Goal: Navigation & Orientation: Find specific page/section

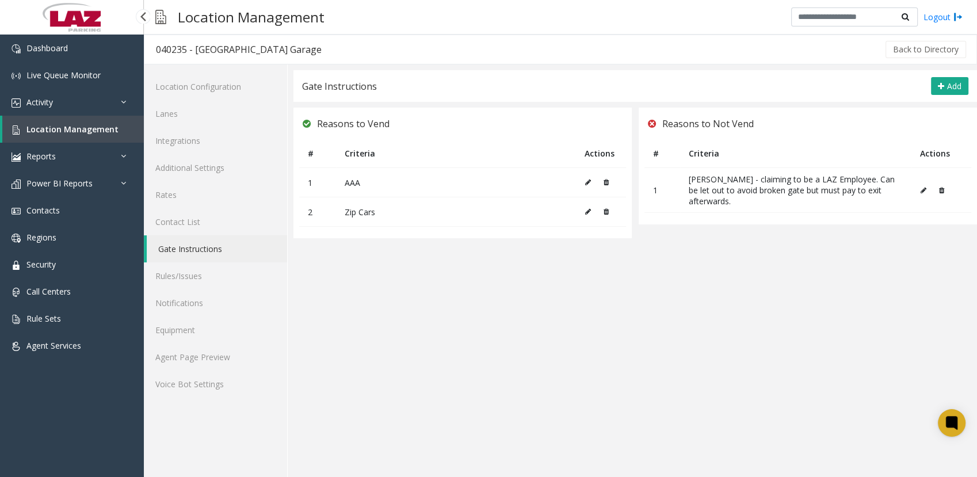
click at [39, 128] on span "Location Management" at bounding box center [72, 129] width 92 height 11
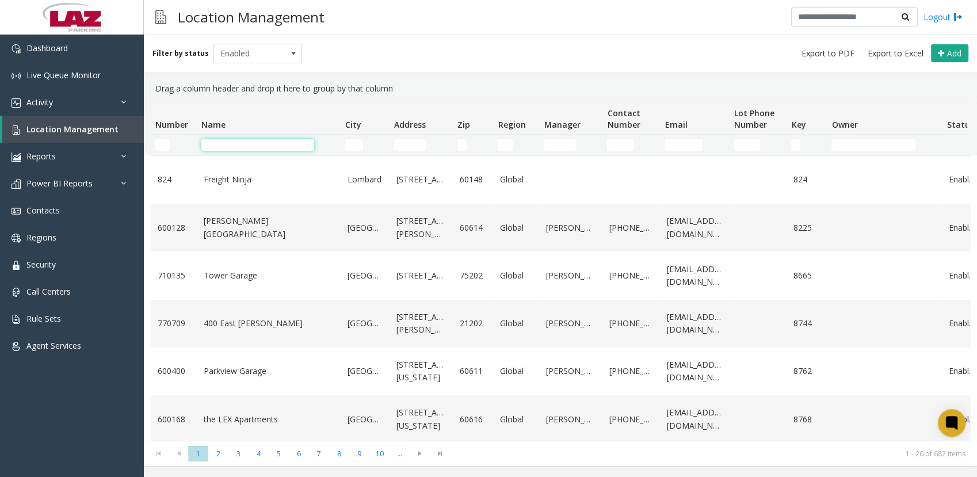
click at [239, 139] on input "Name Filter" at bounding box center [257, 145] width 113 height 12
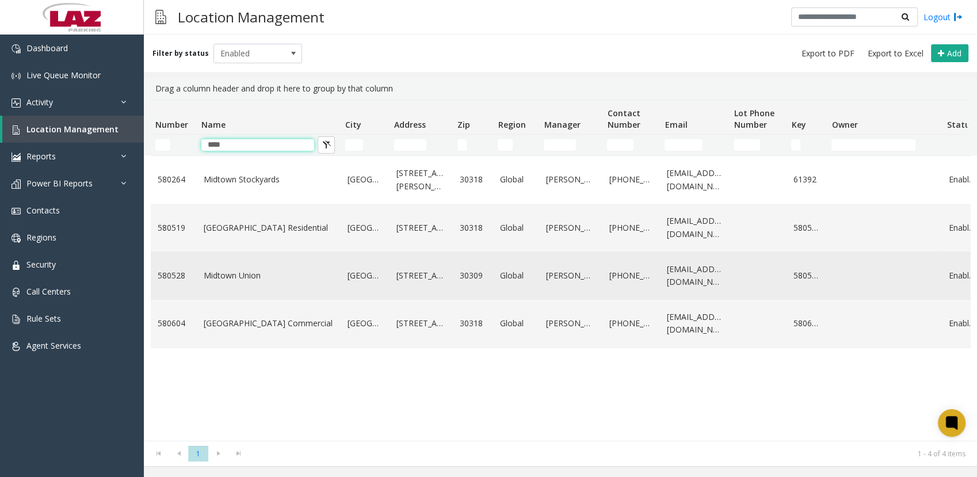
type input "****"
click at [243, 282] on link "Midtown Union" at bounding box center [269, 275] width 130 height 13
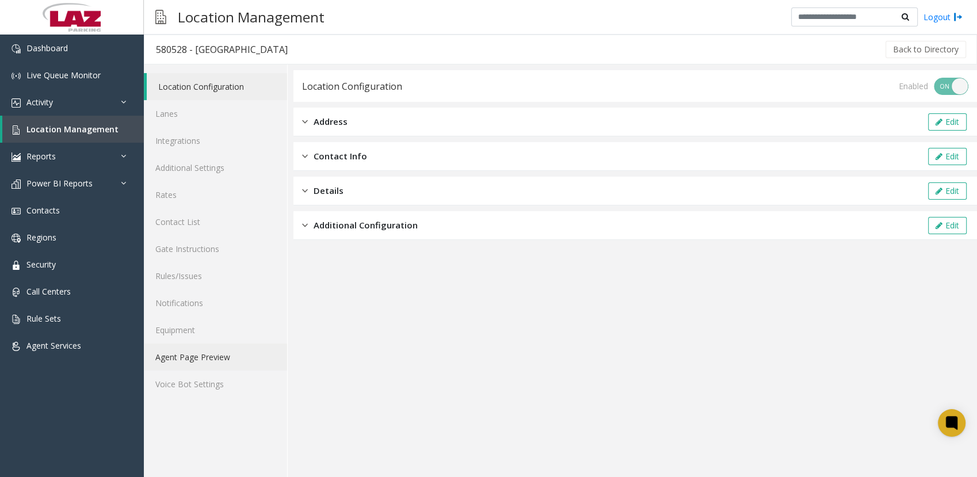
click at [195, 357] on link "Agent Page Preview" at bounding box center [215, 357] width 143 height 27
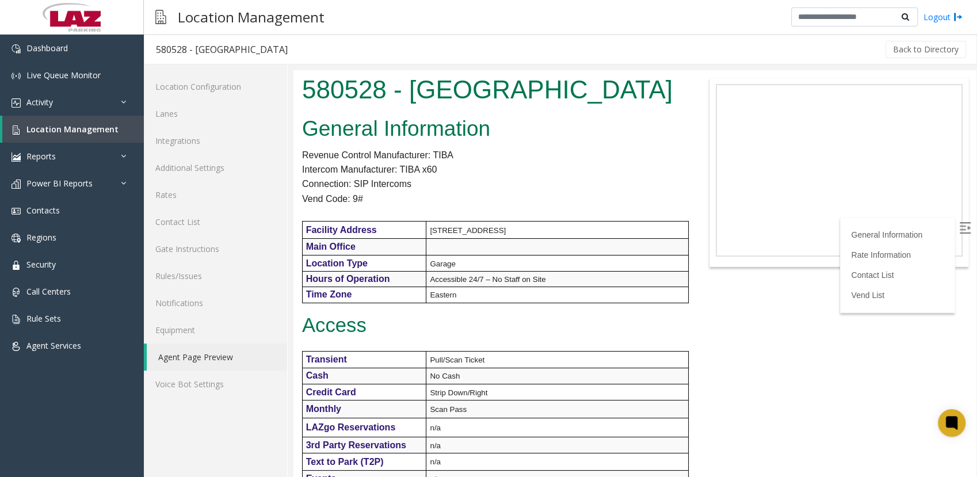
click at [645, 358] on p "Pull/Scan Ticket" at bounding box center [559, 359] width 258 height 15
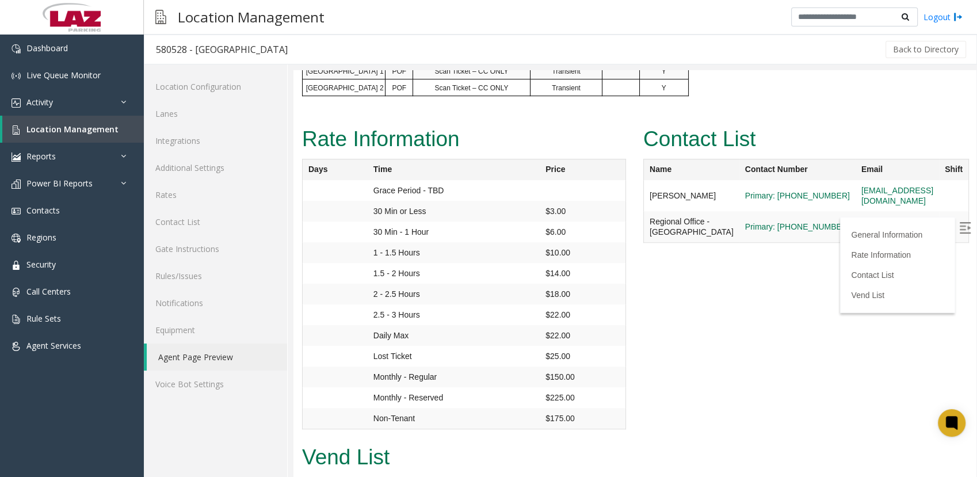
scroll to position [963, 0]
